Goal: Information Seeking & Learning: Understand process/instructions

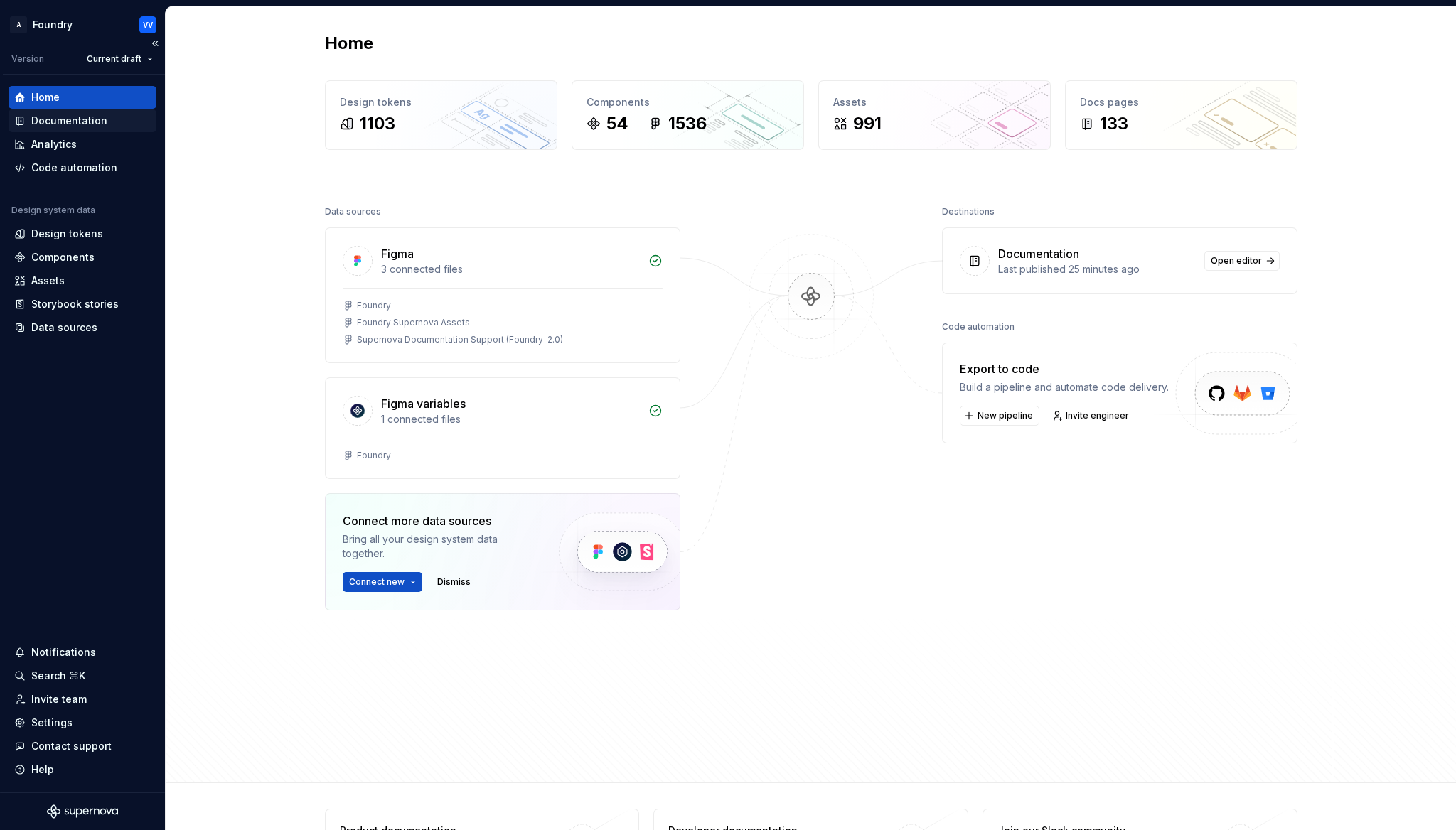
click at [78, 121] on div "Documentation" at bounding box center [69, 121] width 76 height 14
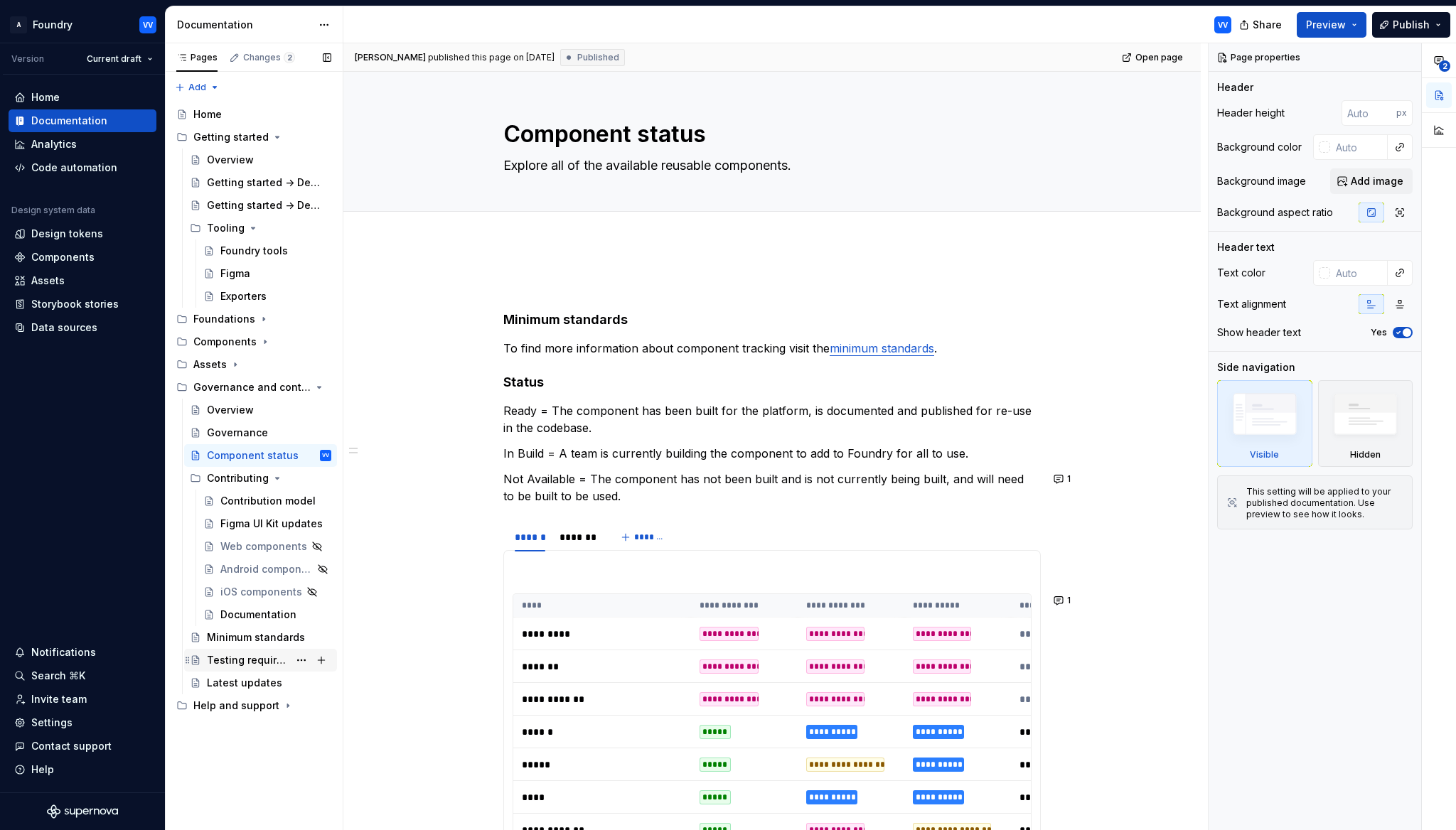
click at [271, 656] on div "Testing requirements" at bounding box center [247, 660] width 82 height 14
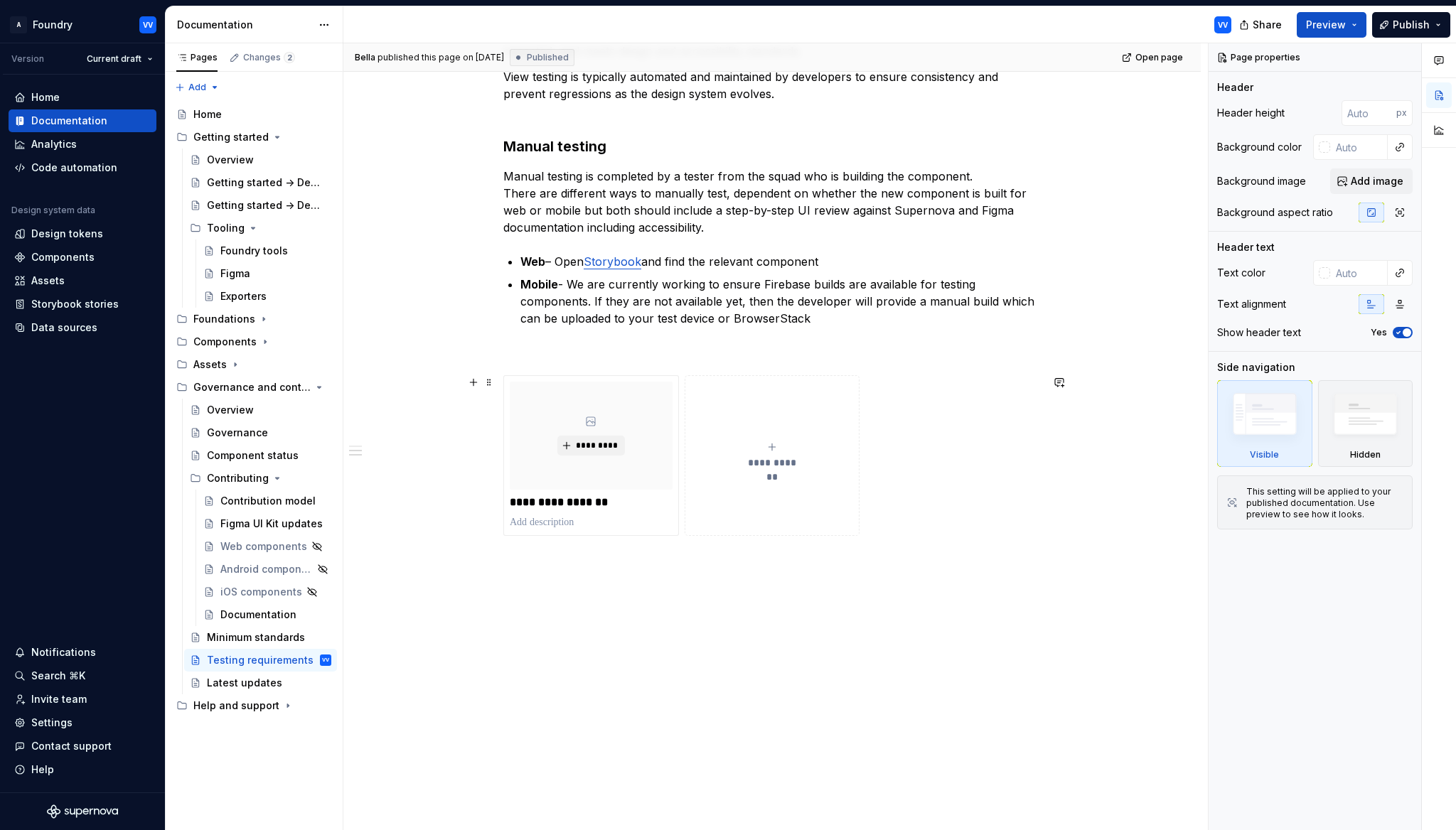
scroll to position [365, 0]
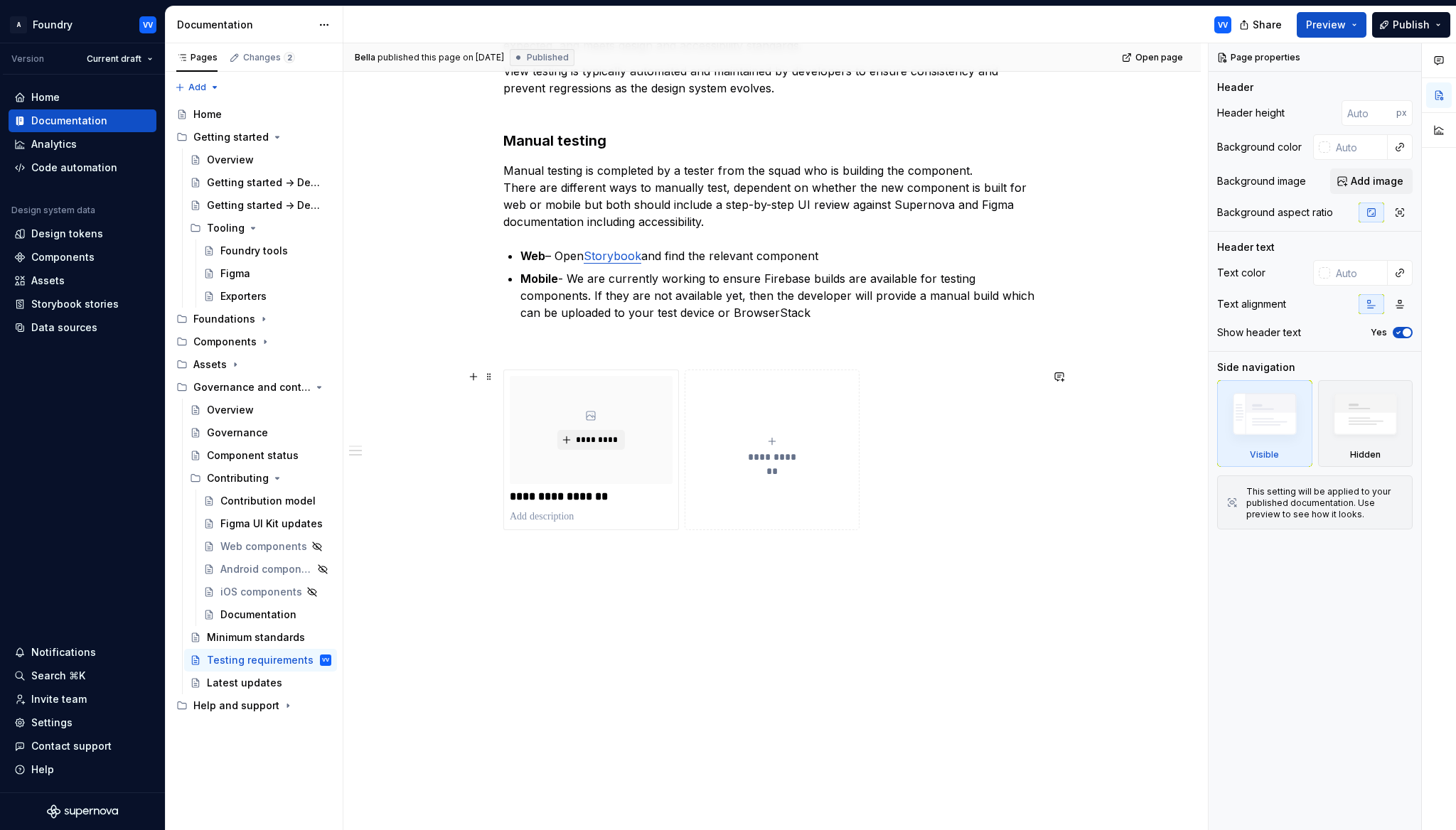
type textarea "*"
